Goal: Transaction & Acquisition: Purchase product/service

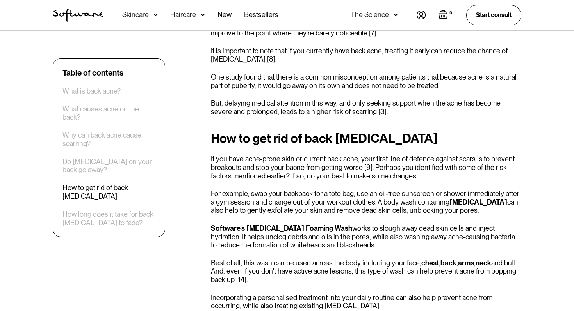
scroll to position [1003, 0]
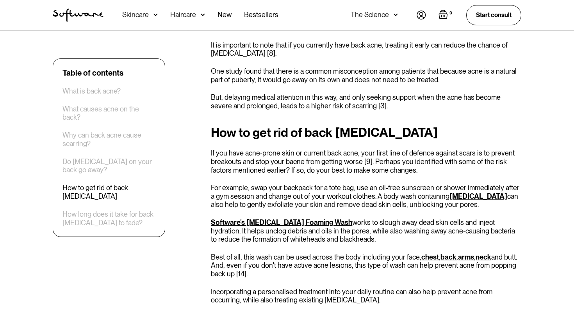
click at [241, 218] on link "Software's [MEDICAL_DATA] Foaming Wash" at bounding box center [281, 222] width 141 height 8
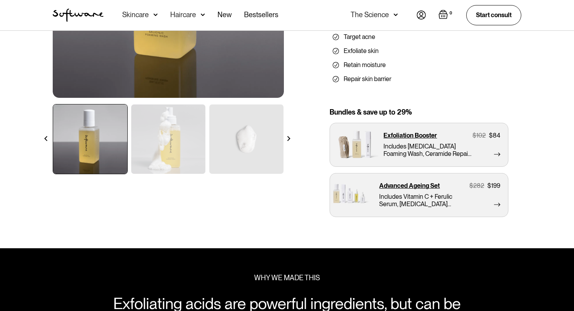
scroll to position [60, 0]
